Goal: Navigation & Orientation: Find specific page/section

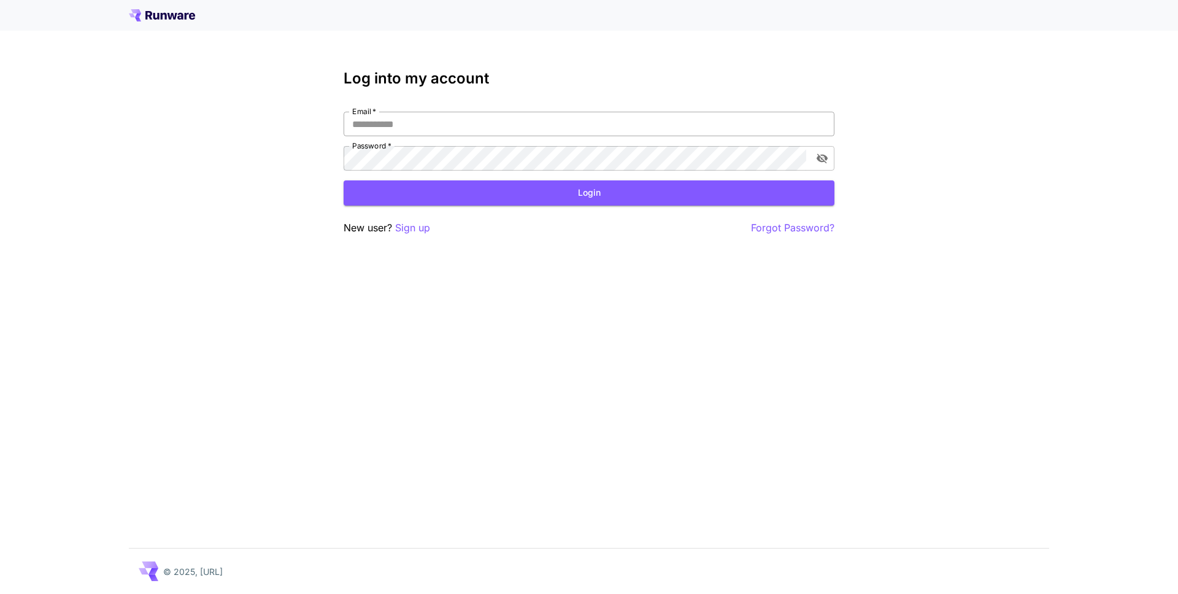
click at [465, 131] on input "Email   *" at bounding box center [589, 124] width 491 height 25
click at [275, 85] on div "Log into my account Email   * Email   * Password   * Password   * Login New use…" at bounding box center [589, 297] width 1178 height 594
drag, startPoint x: 153, startPoint y: 50, endPoint x: 95, endPoint y: 11, distance: 70.8
click at [142, 44] on div "Log into my account Email   * Email   * Password   * Password   * Login New use…" at bounding box center [589, 297] width 1178 height 594
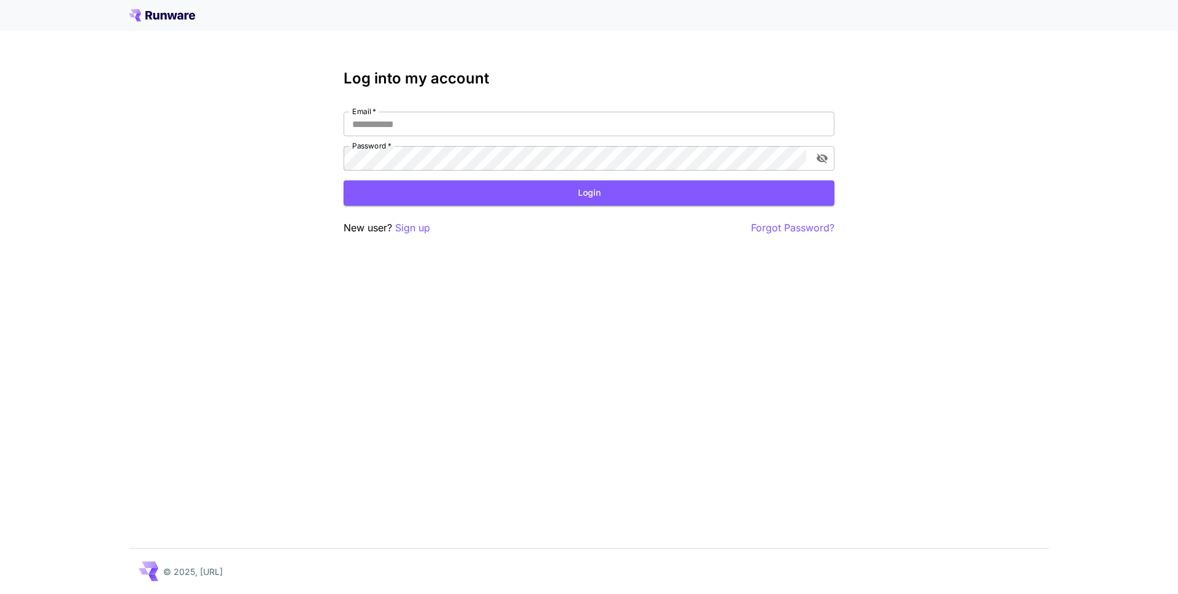
click at [257, 201] on div "Log into my account Email   * Email   * Password   * Password   * Login New use…" at bounding box center [589, 297] width 1178 height 594
click at [401, 126] on input "Email   *" at bounding box center [589, 124] width 491 height 25
type input "**********"
click button "Login" at bounding box center [589, 192] width 491 height 25
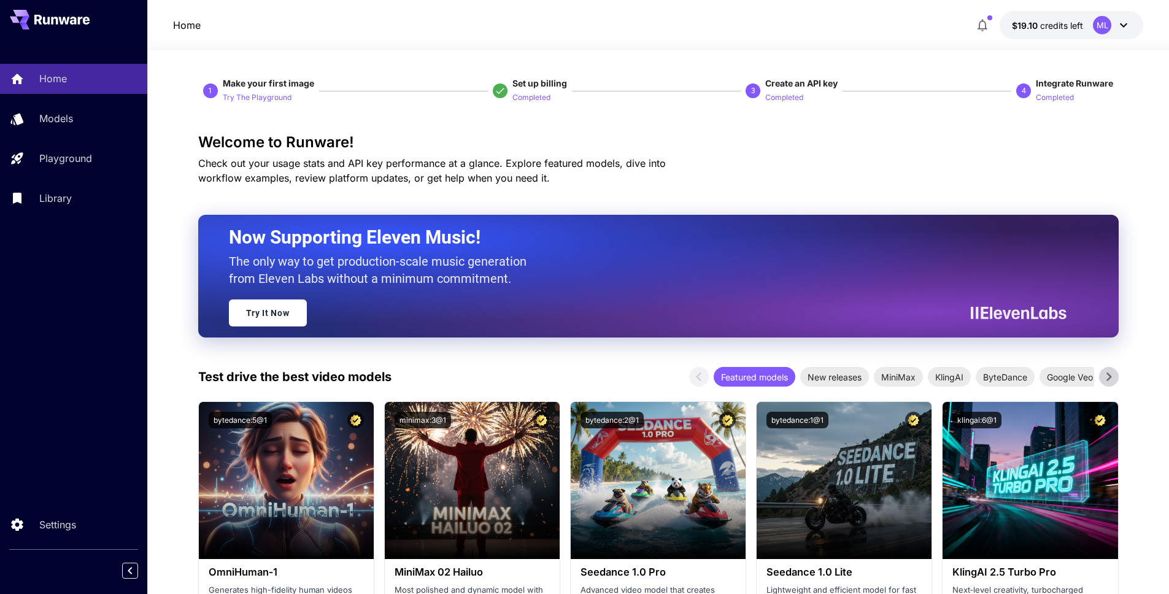
click at [75, 120] on div "Models" at bounding box center [90, 118] width 96 height 15
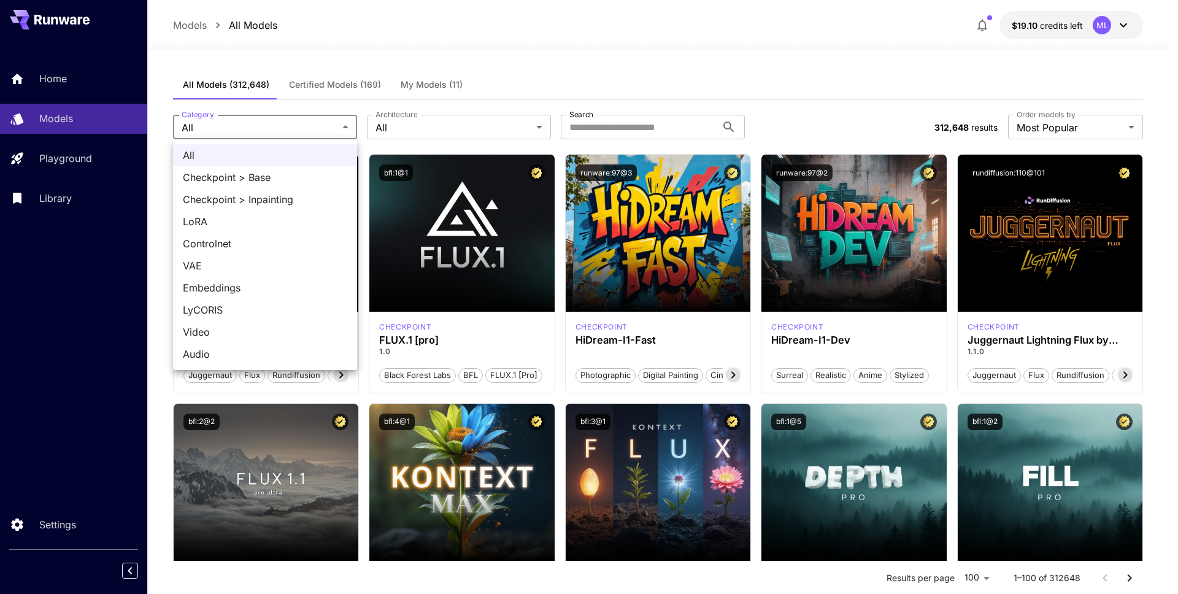
click at [422, 88] on div at bounding box center [589, 297] width 1178 height 594
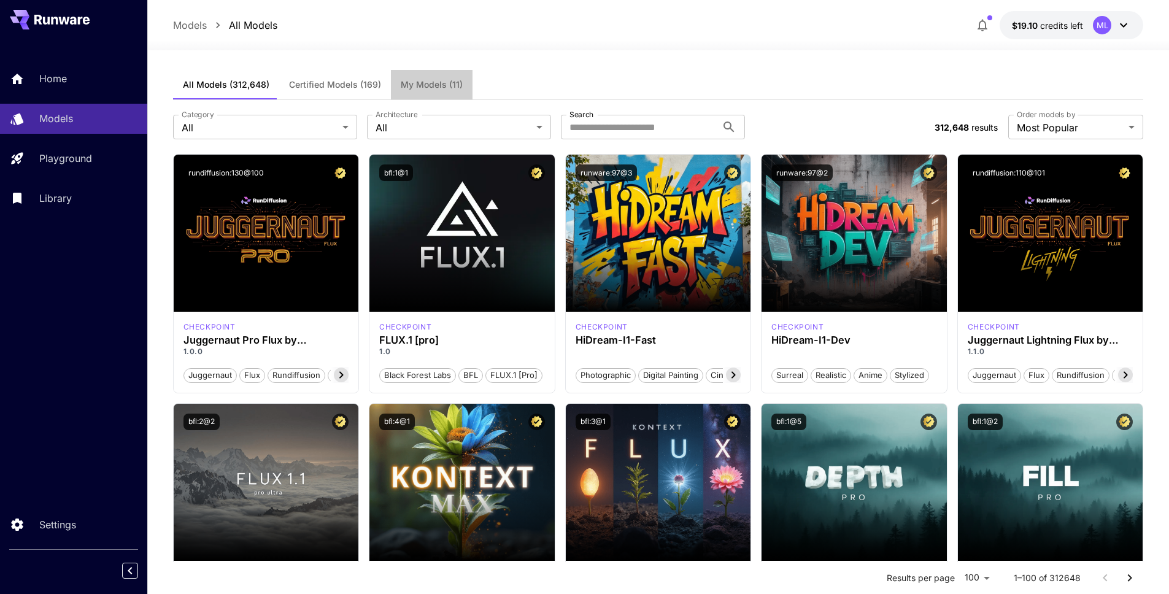
click at [422, 87] on span "My Models (11)" at bounding box center [432, 84] width 62 height 11
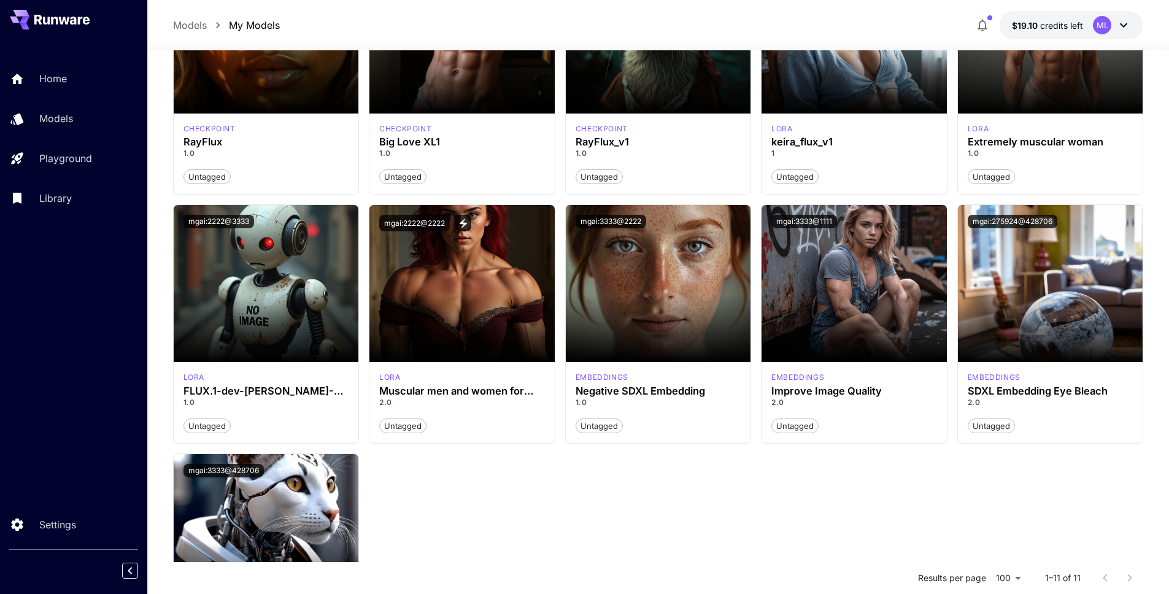
scroll to position [193, 0]
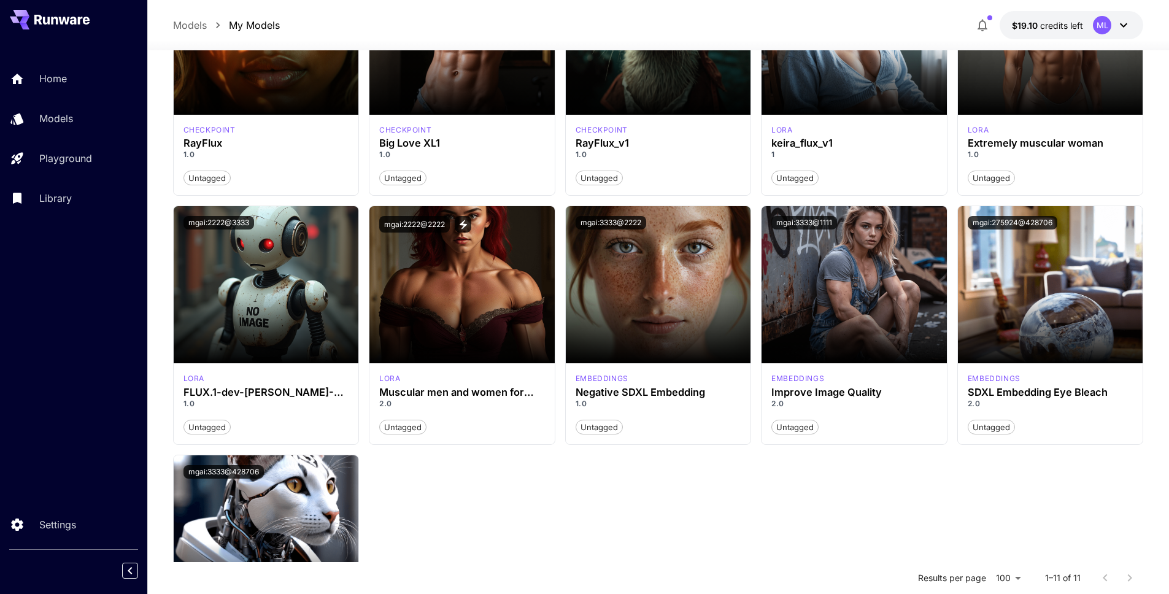
click at [1099, 28] on div "ML" at bounding box center [1102, 25] width 18 height 18
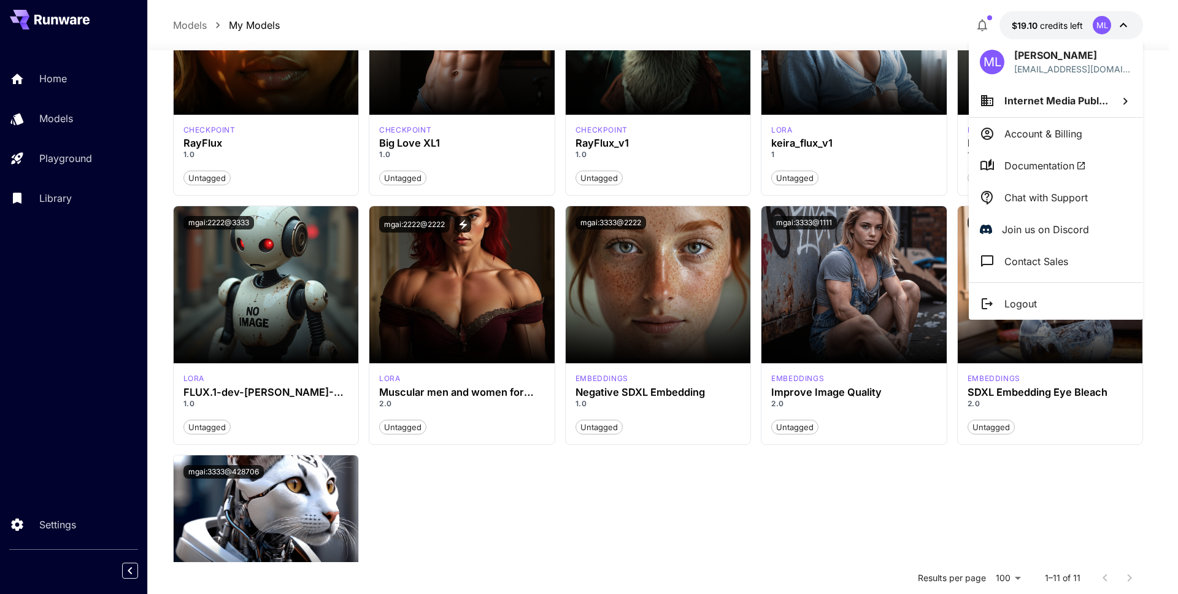
click at [679, 31] on div at bounding box center [589, 297] width 1178 height 594
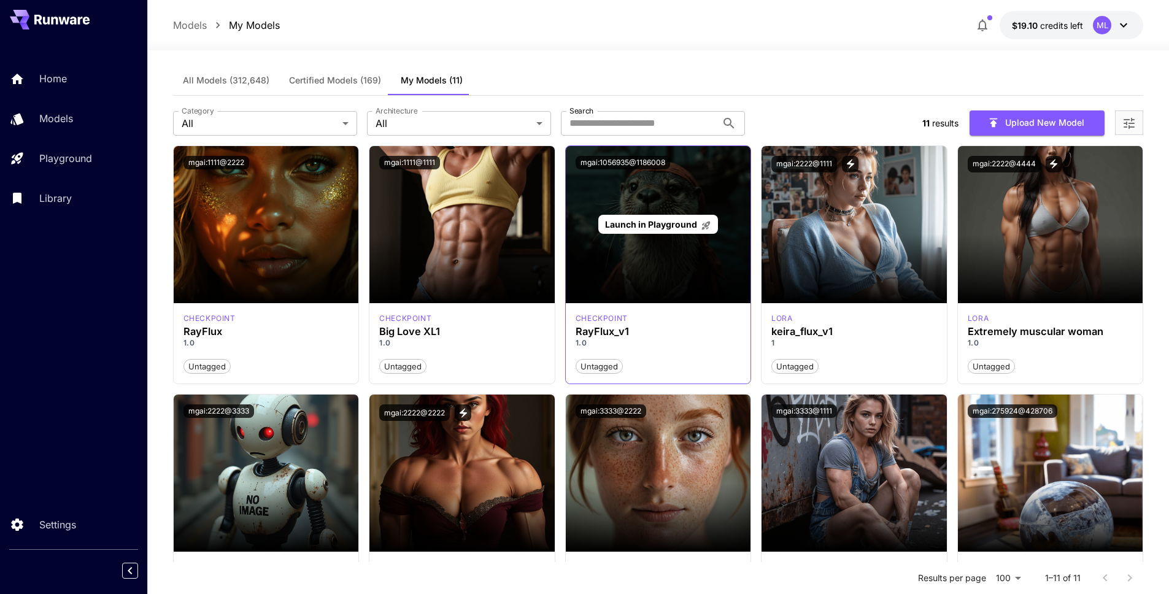
scroll to position [0, 0]
